Goal: Information Seeking & Learning: Learn about a topic

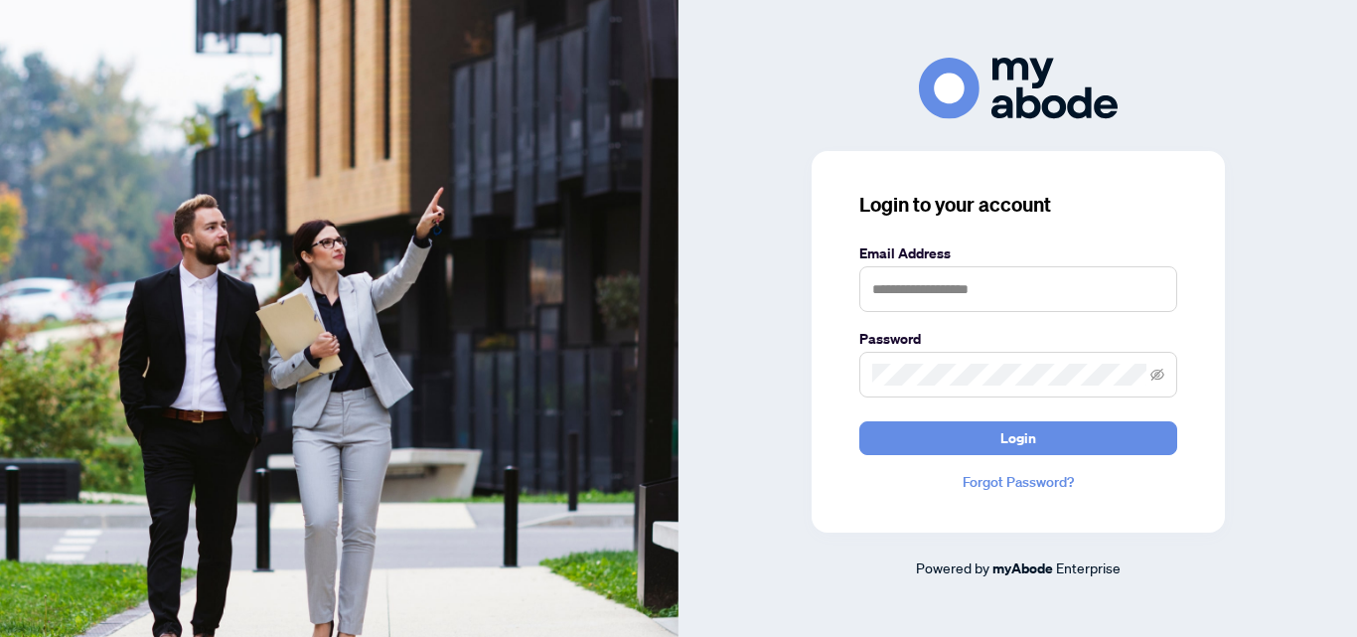
type input "**********"
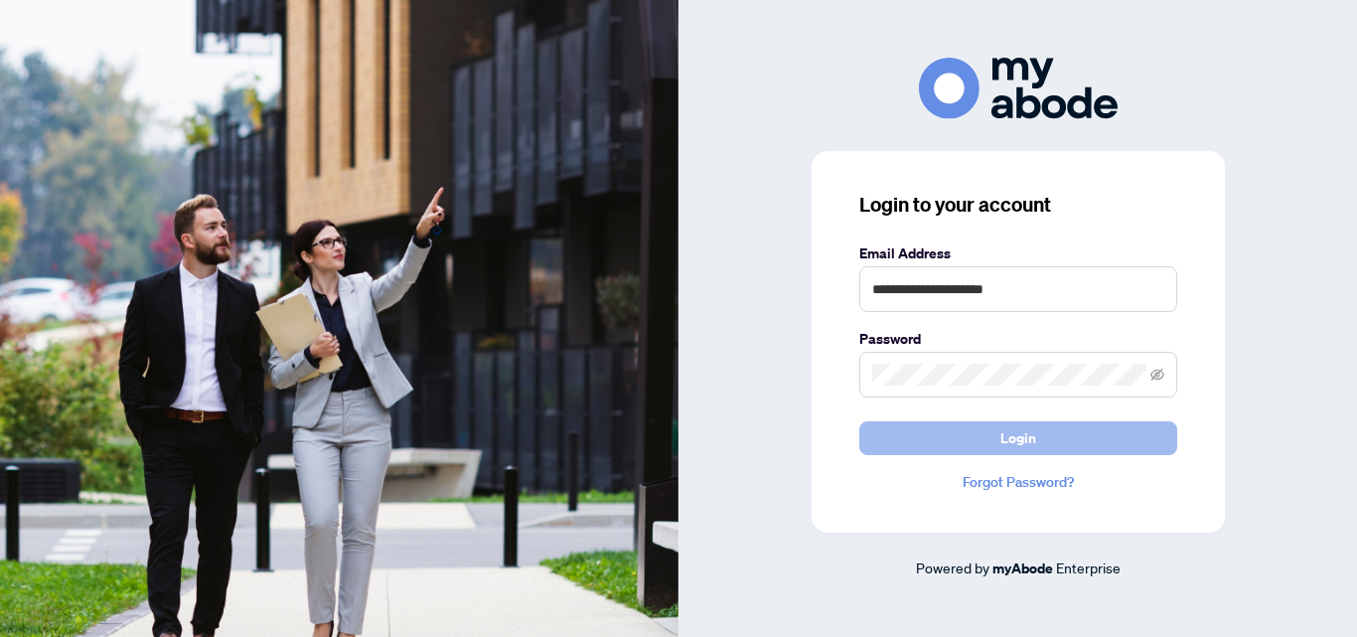
click at [1012, 444] on span "Login" at bounding box center [1018, 438] width 36 height 32
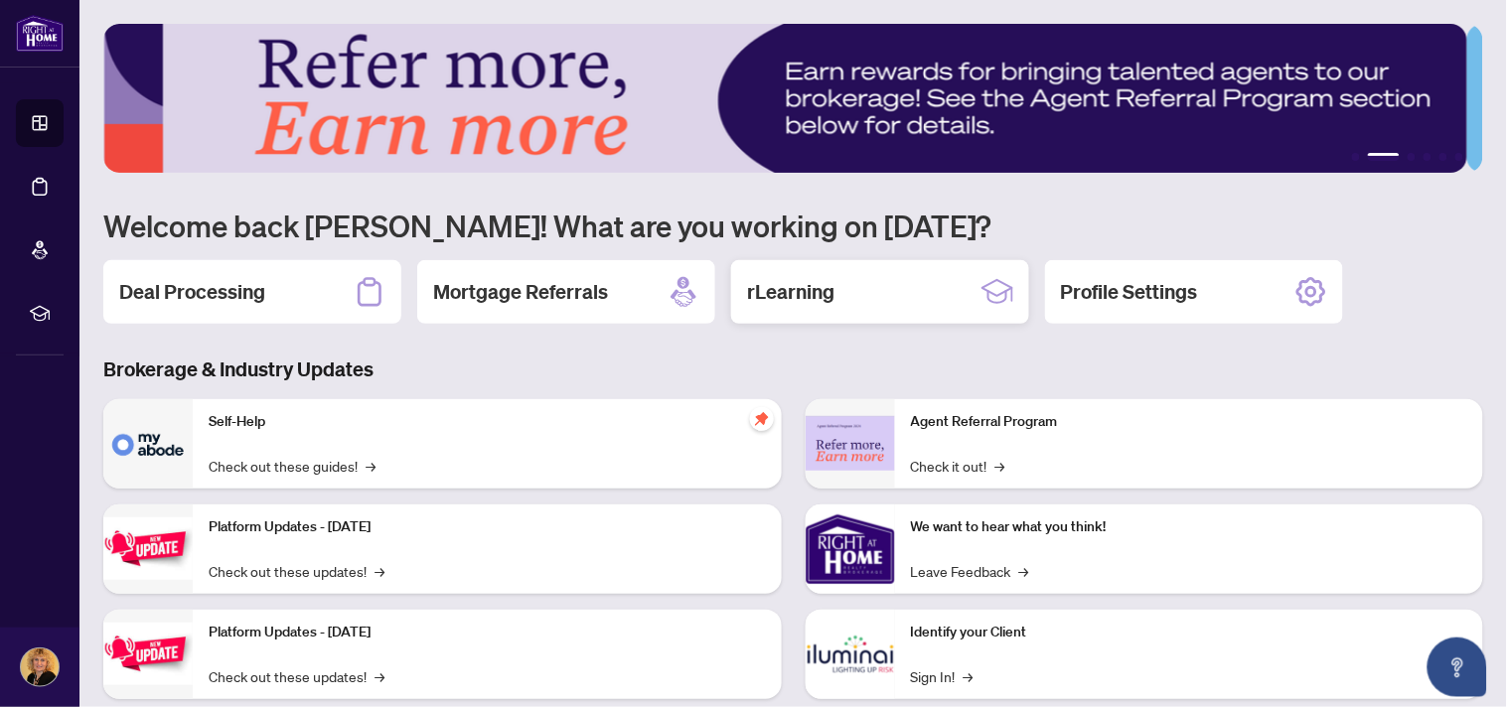
click at [820, 291] on h2 "rLearning" at bounding box center [790, 292] width 87 height 28
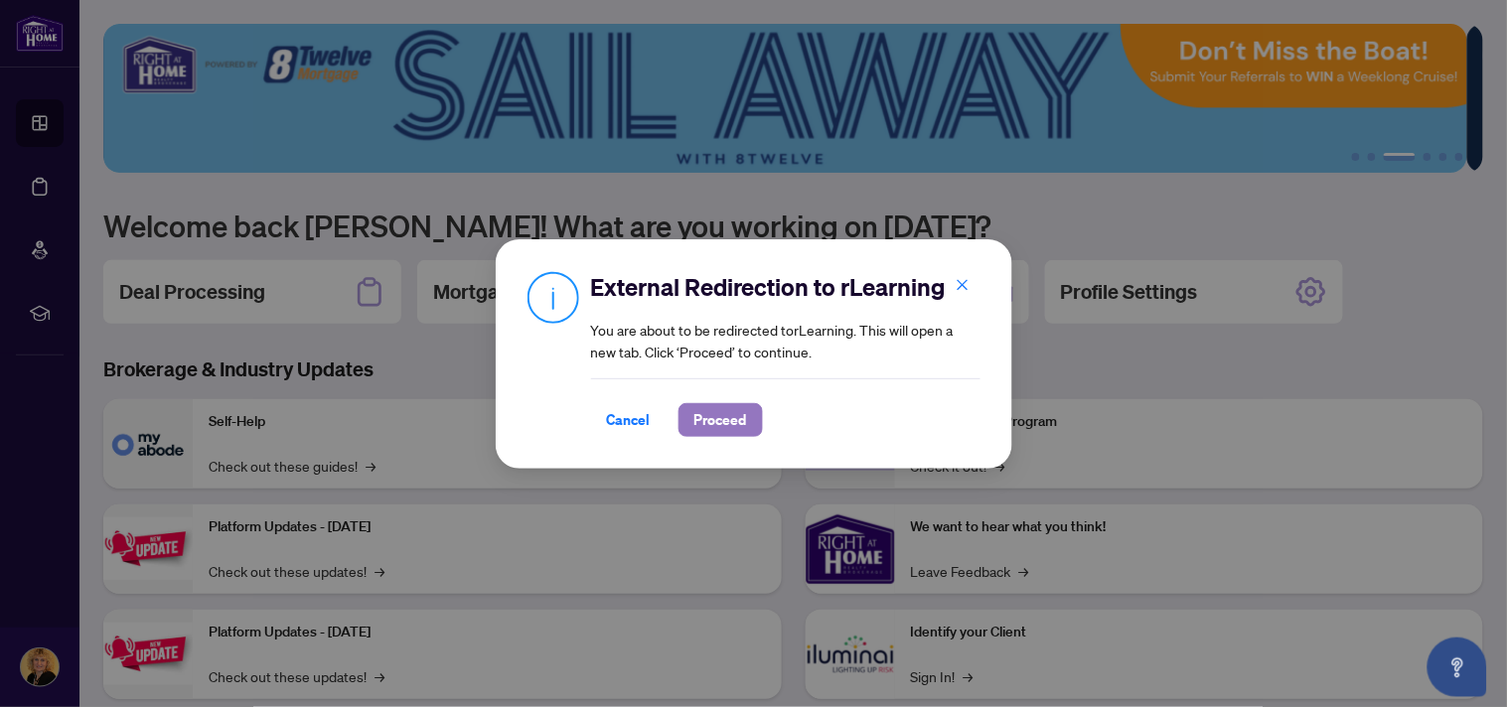
click at [726, 422] on span "Proceed" at bounding box center [720, 420] width 53 height 32
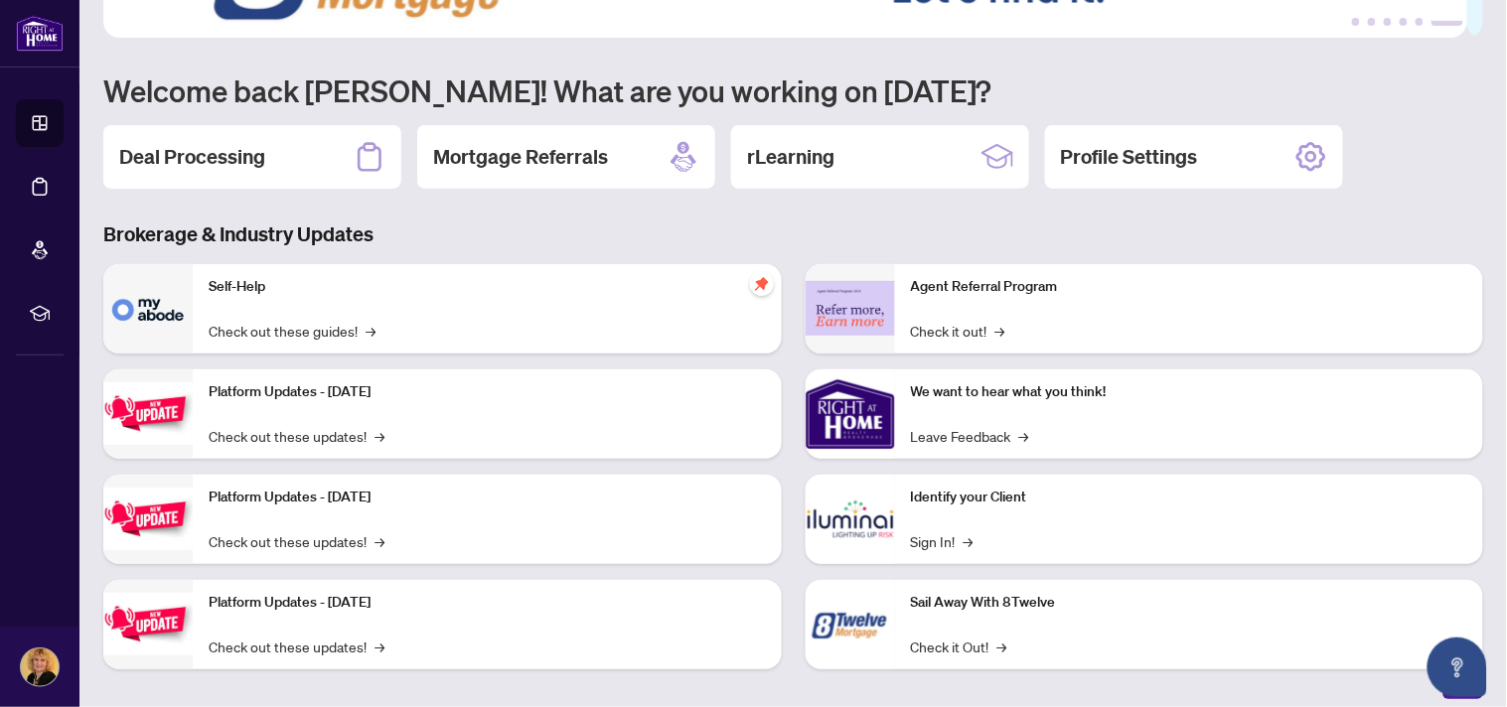
scroll to position [149, 0]
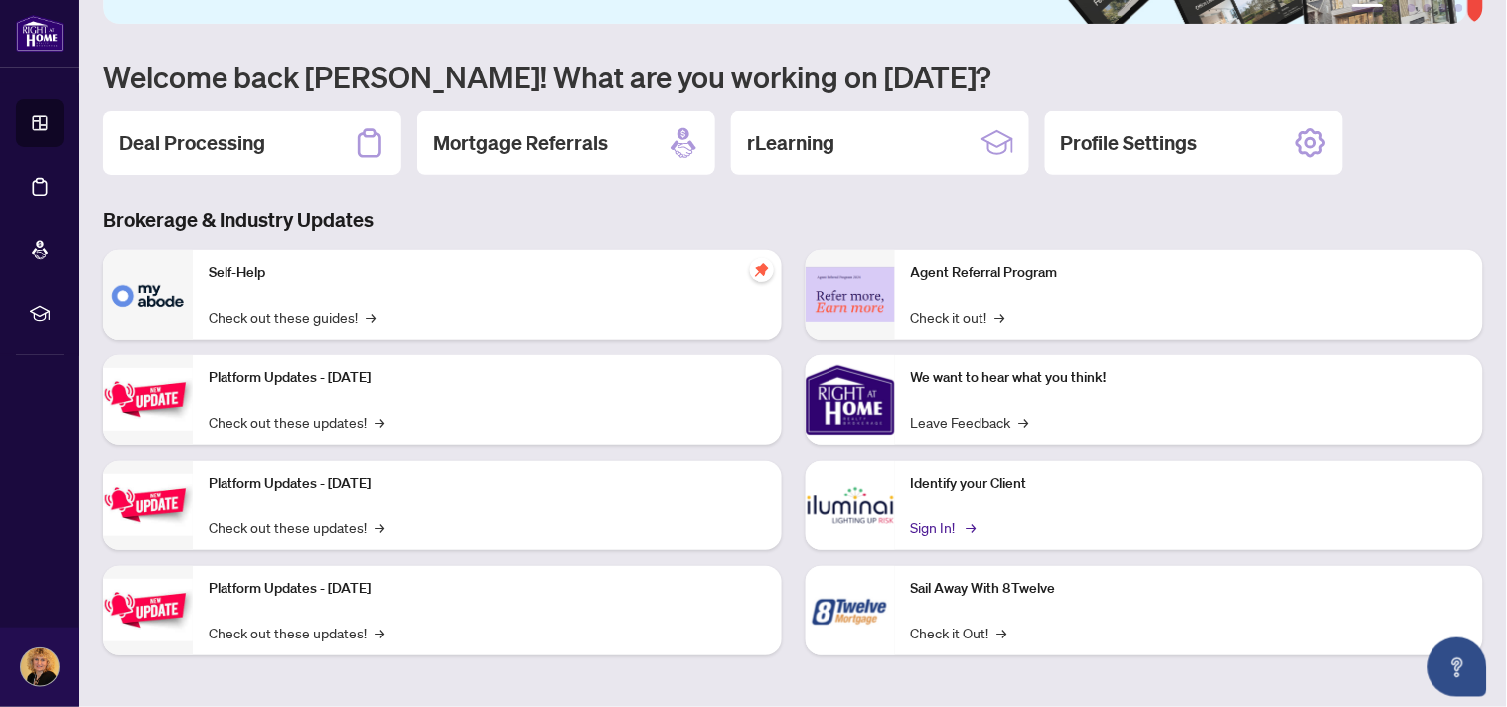
click at [927, 521] on link "Sign In! →" at bounding box center [942, 528] width 63 height 22
